Goal: Information Seeking & Learning: Find specific fact

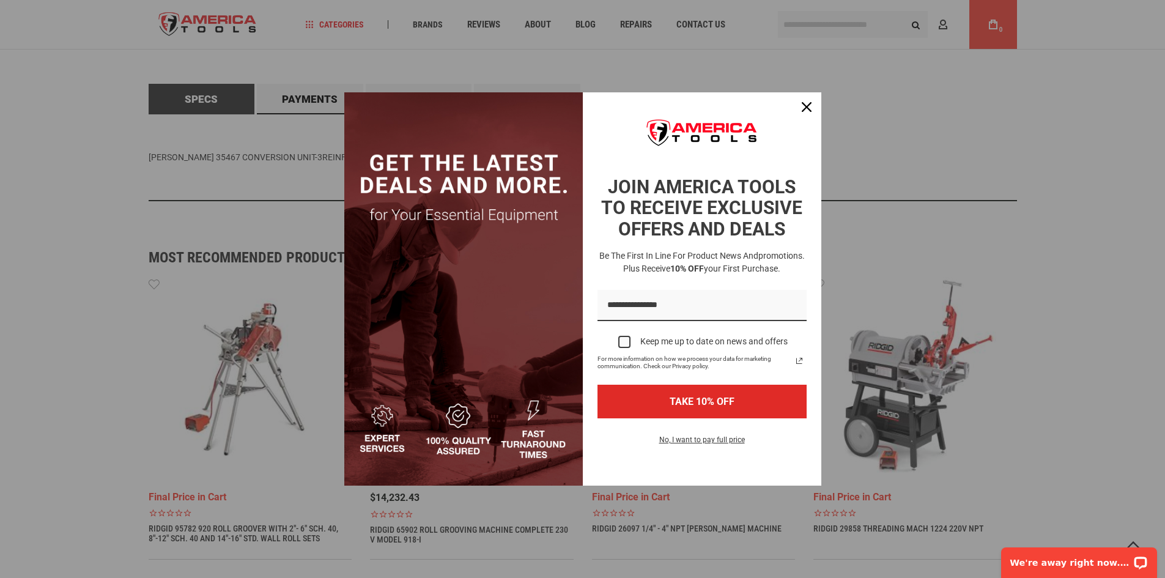
scroll to position [673, 0]
click at [801, 109] on div "Close" at bounding box center [807, 107] width 20 height 20
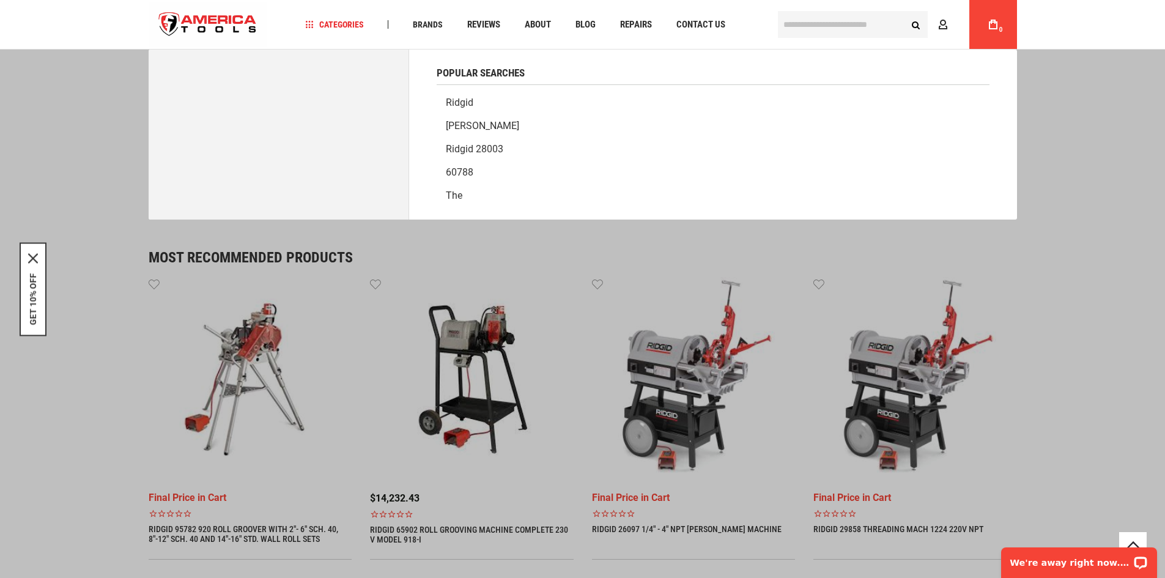
paste input "**********"
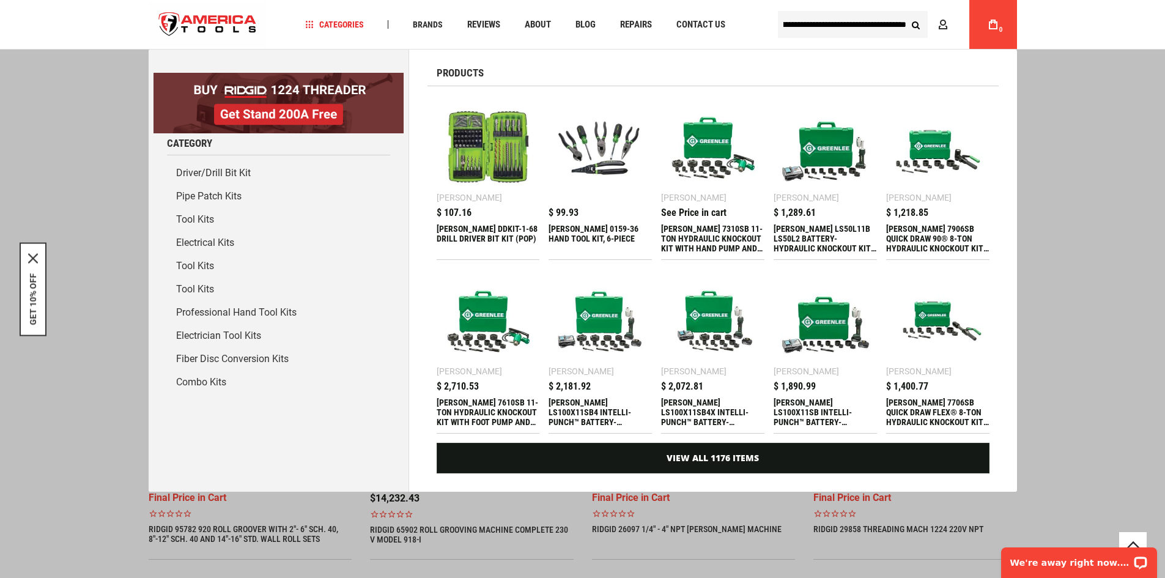
type input "**********"
click at [905, 13] on button "Search" at bounding box center [916, 24] width 23 height 23
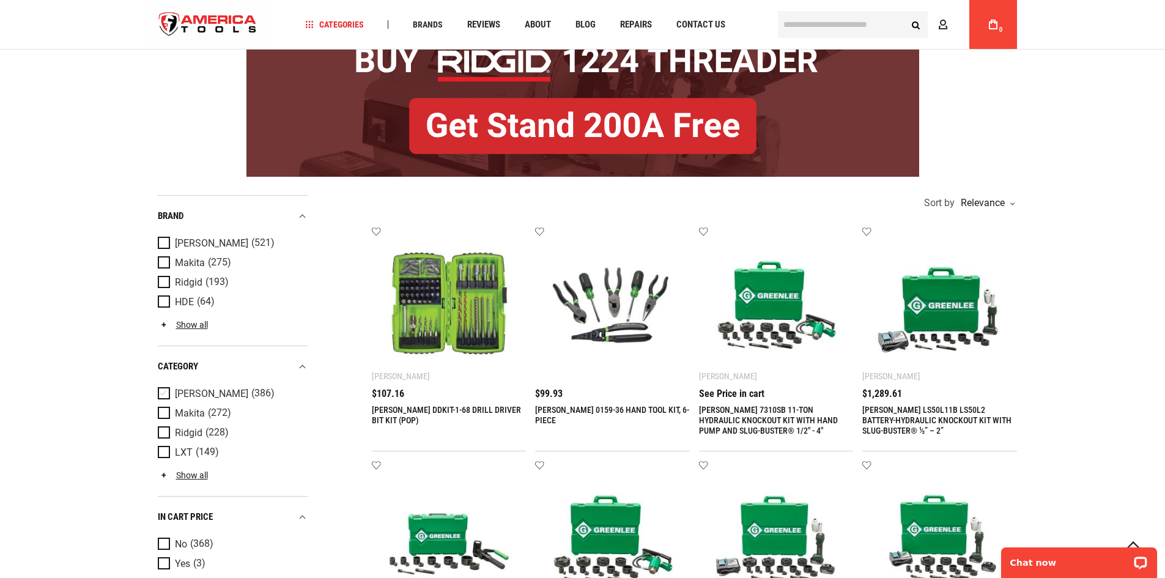
click at [160, 392] on span "Product Filters" at bounding box center [166, 393] width 17 height 13
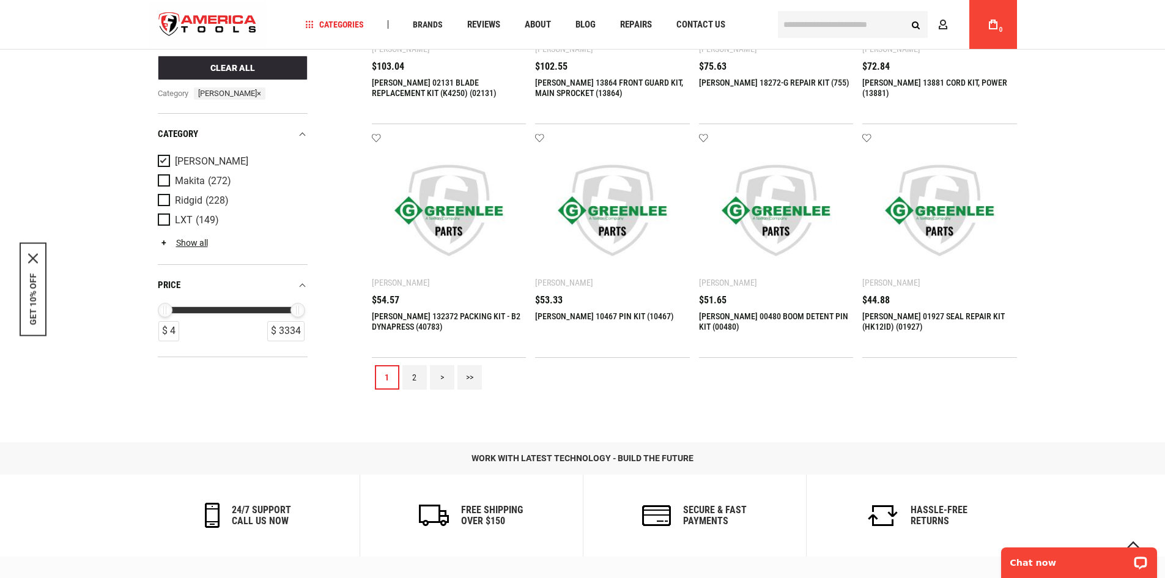
scroll to position [1407, 0]
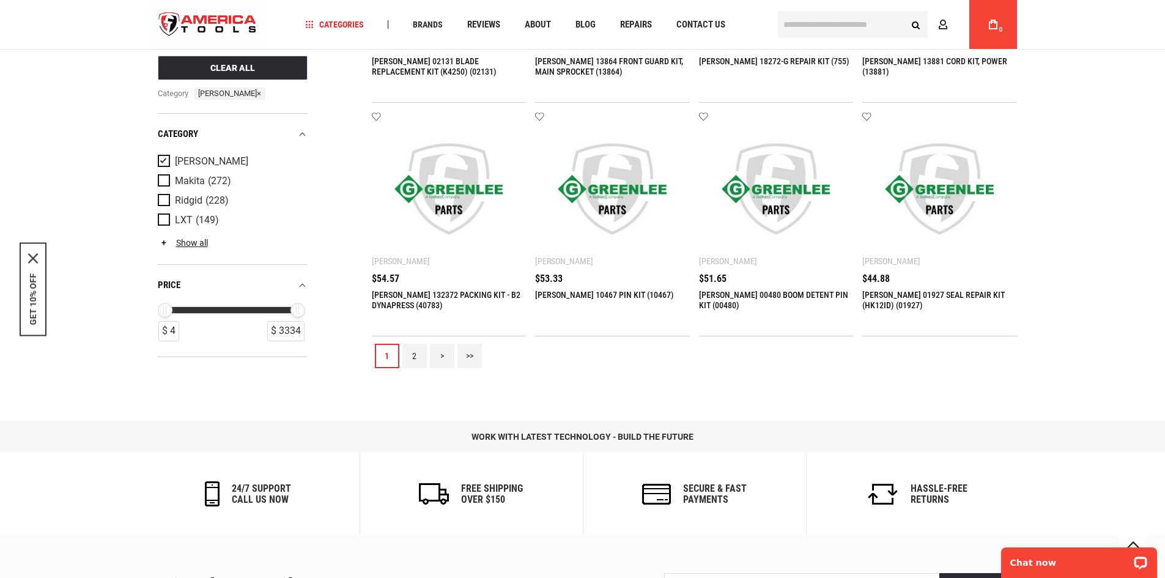
click at [414, 352] on link "2" at bounding box center [415, 356] width 24 height 24
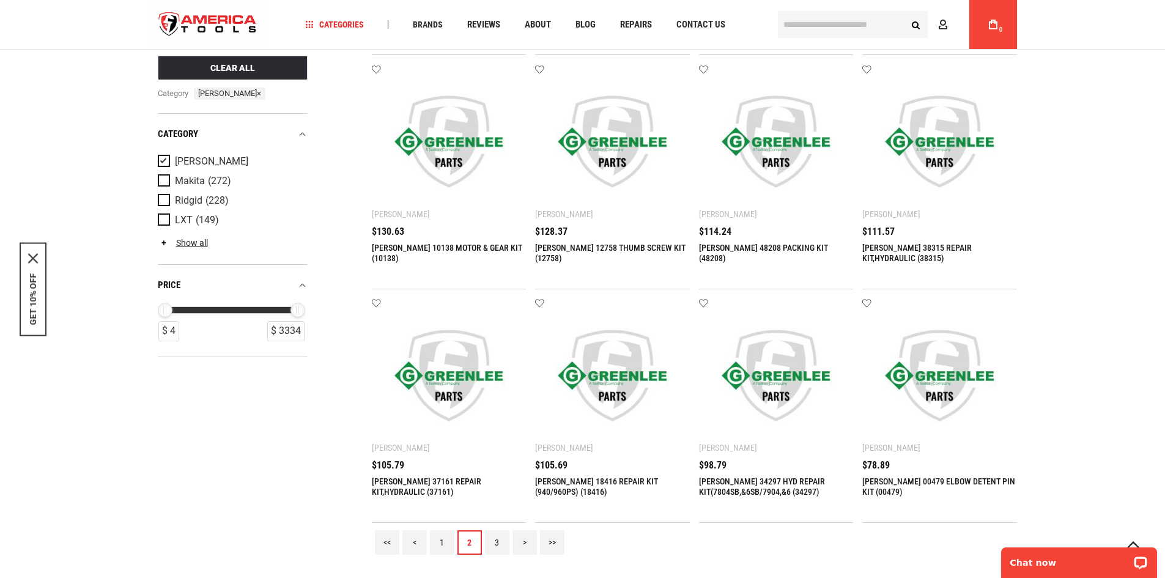
scroll to position [1285, 0]
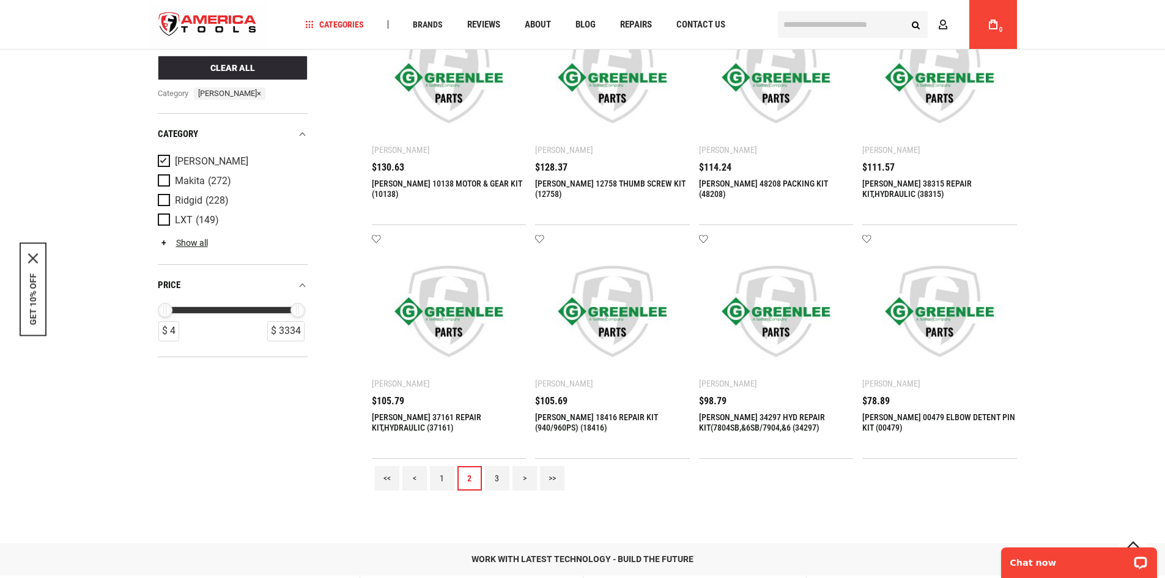
click at [486, 470] on link "3" at bounding box center [497, 478] width 24 height 24
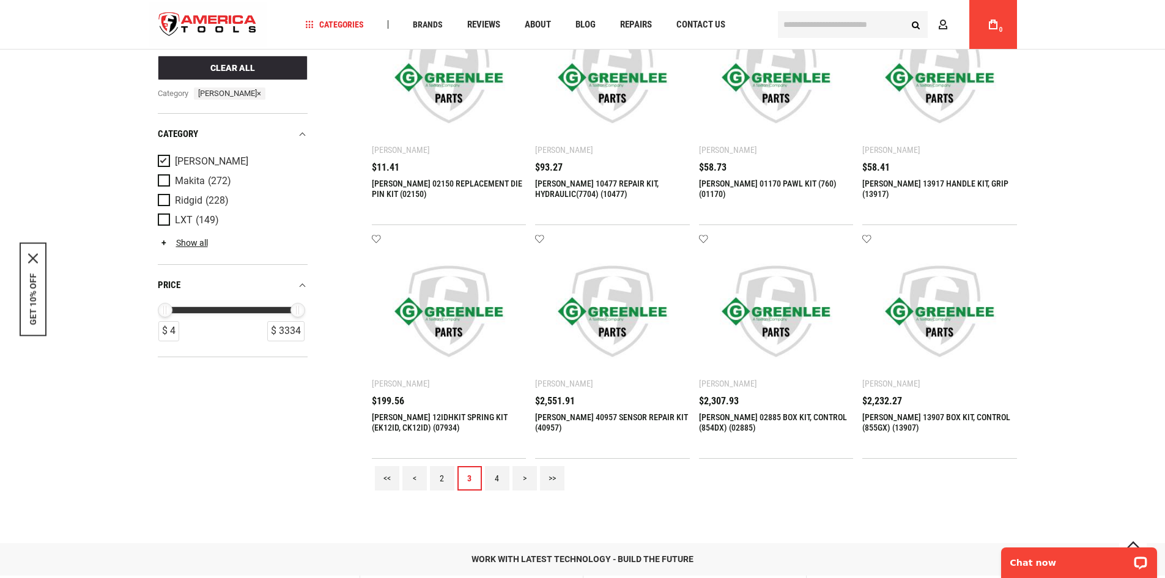
click at [502, 478] on link "4" at bounding box center [497, 478] width 24 height 24
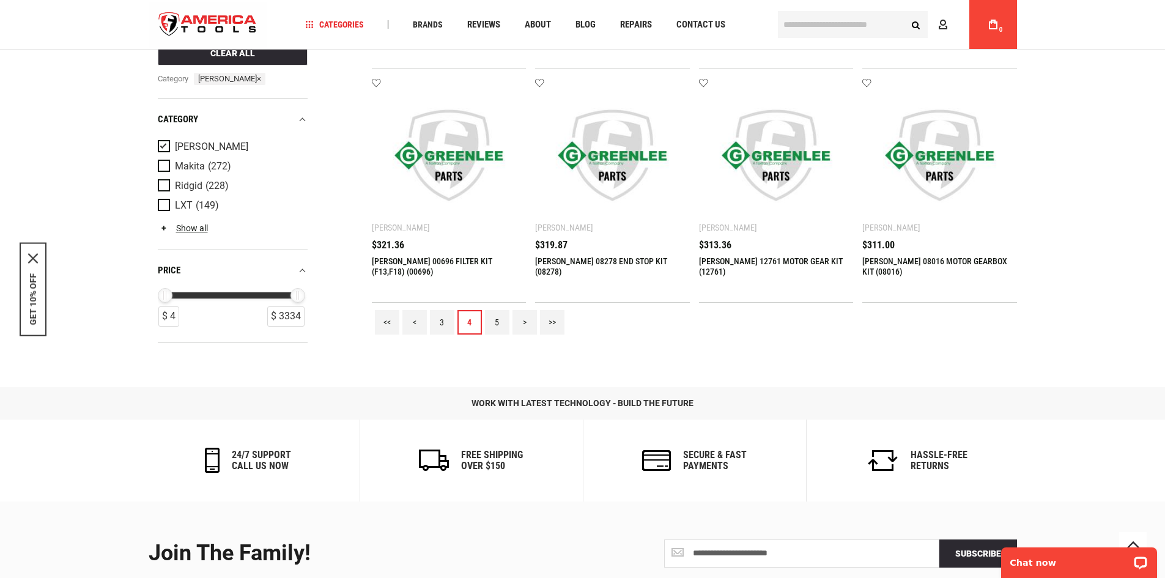
scroll to position [1468, 0]
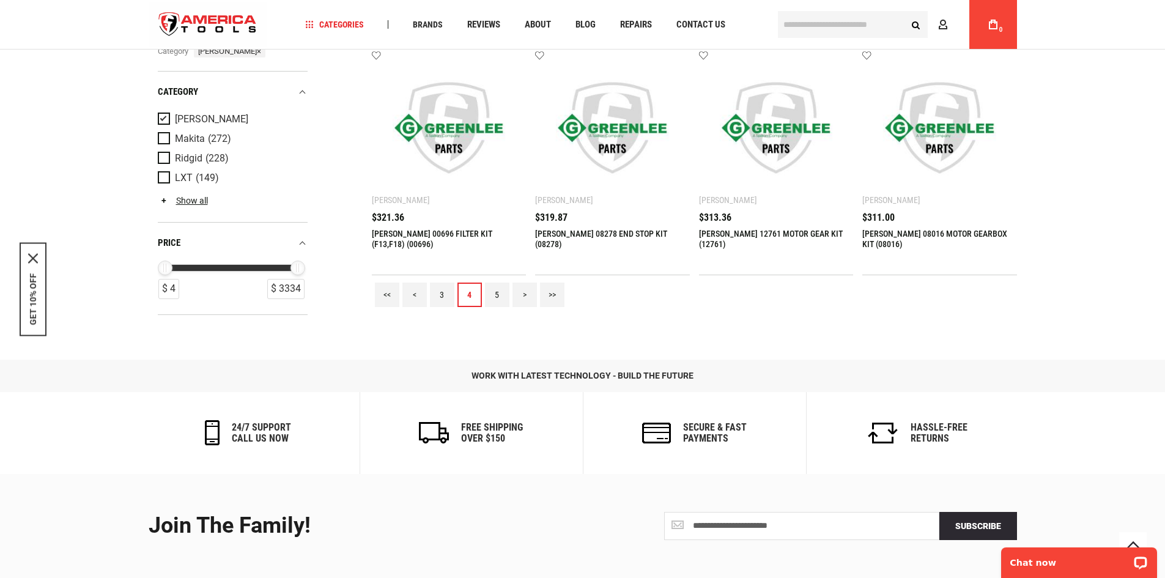
click at [495, 293] on link "5" at bounding box center [497, 295] width 24 height 24
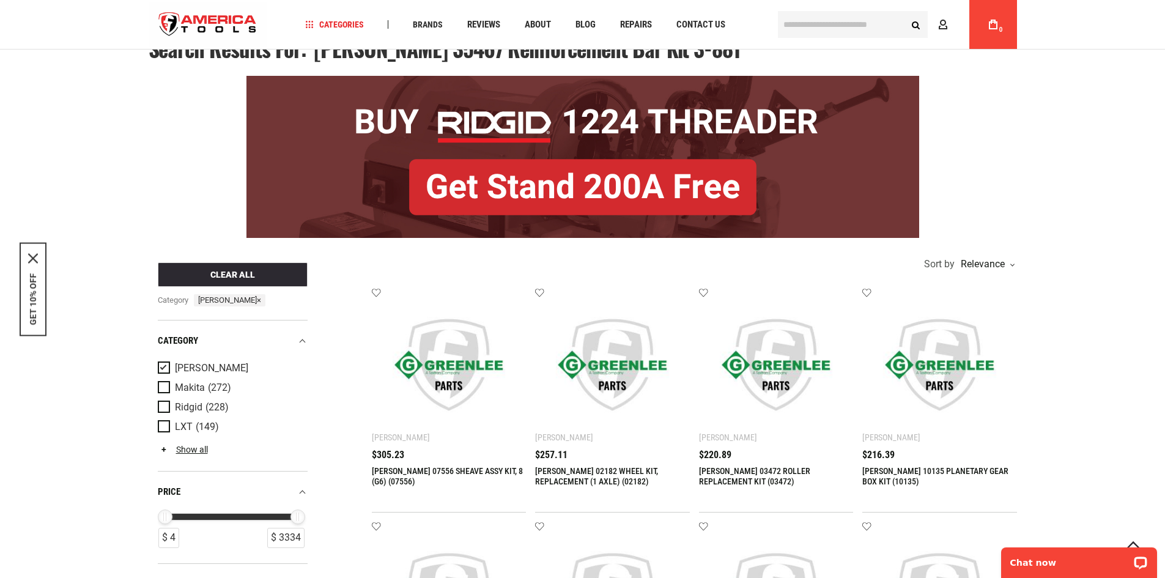
scroll to position [122, 0]
